Goal: Task Accomplishment & Management: Manage account settings

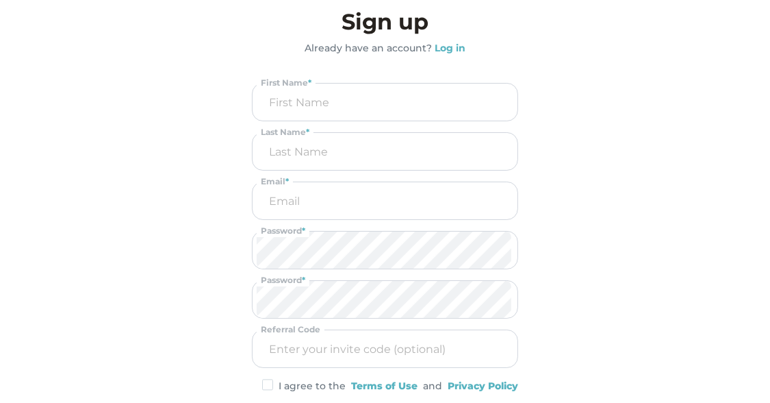
scroll to position [20, 0]
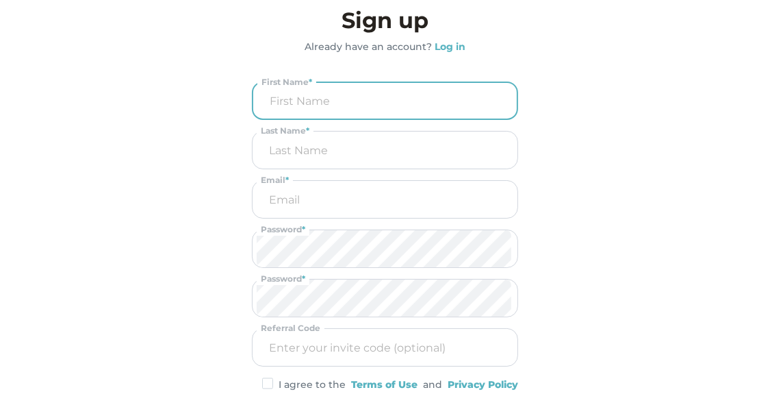
drag, startPoint x: 355, startPoint y: 55, endPoint x: 349, endPoint y: 102, distance: 47.1
click at [349, 102] on input "input" at bounding box center [385, 101] width 255 height 36
type input "Chasity"
type input "B"
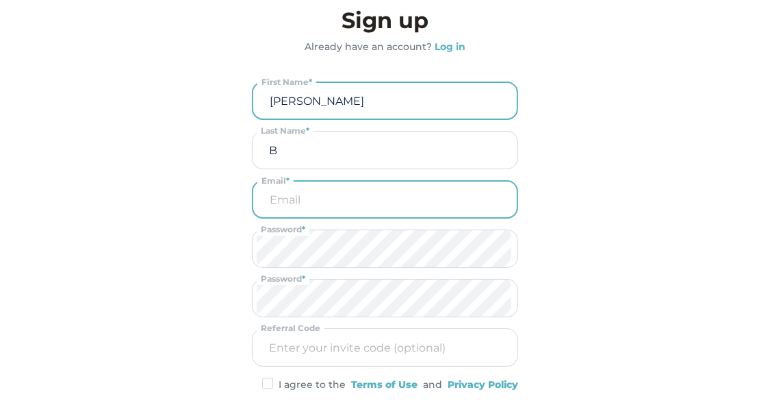
click at [311, 194] on input "email" at bounding box center [385, 199] width 255 height 36
type input "chasity+3@myfirstnestegg.com"
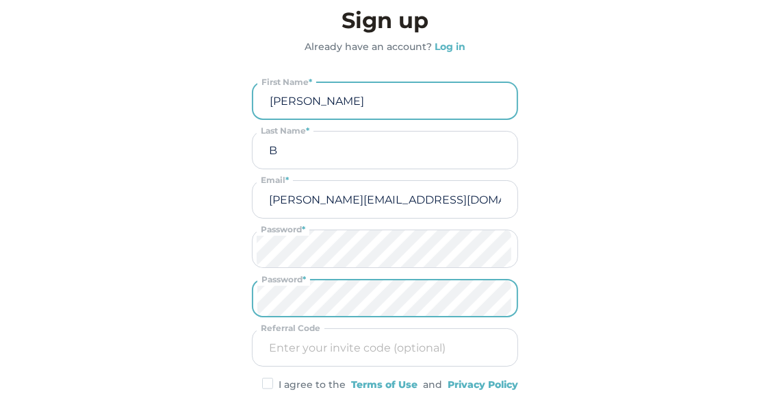
click at [290, 355] on input "input" at bounding box center [385, 347] width 257 height 37
